Goal: Navigation & Orientation: Find specific page/section

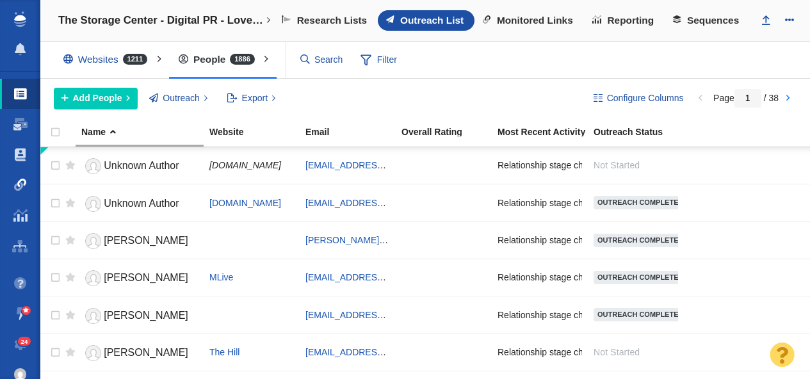
click at [23, 184] on span at bounding box center [20, 185] width 13 height 13
click at [15, 183] on span at bounding box center [20, 185] width 13 height 13
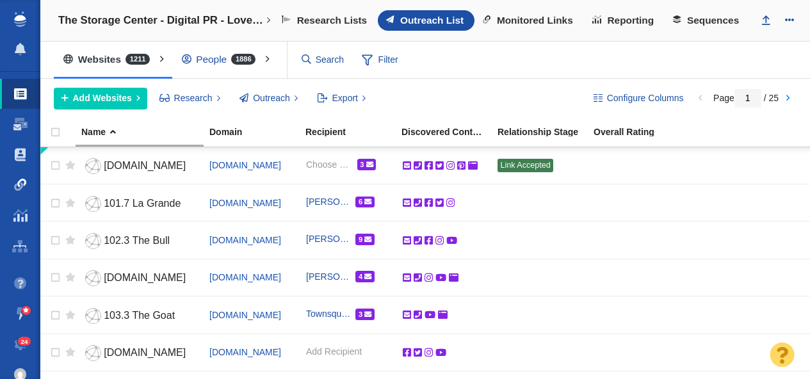
click at [12, 184] on link "Link Monitoring" at bounding box center [20, 185] width 40 height 31
